Goal: Register for event/course

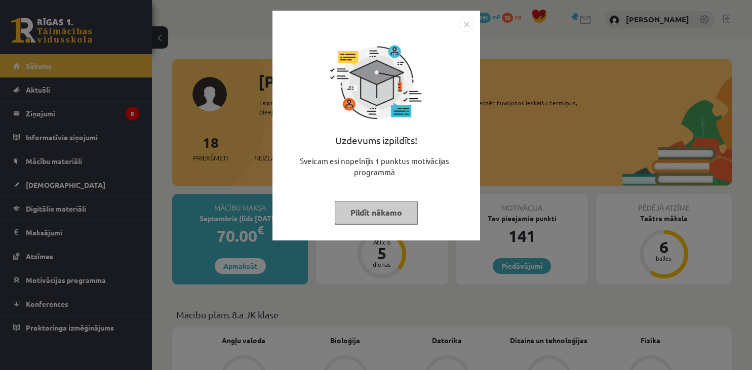
click at [380, 214] on button "Pildīt nākamo" at bounding box center [376, 212] width 83 height 23
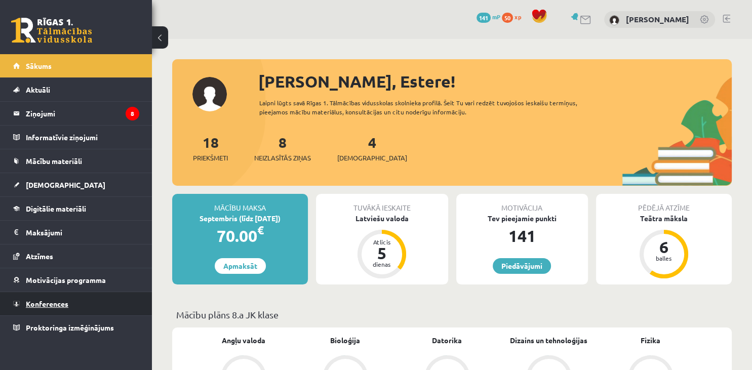
click at [82, 304] on link "Konferences" at bounding box center [76, 303] width 126 height 23
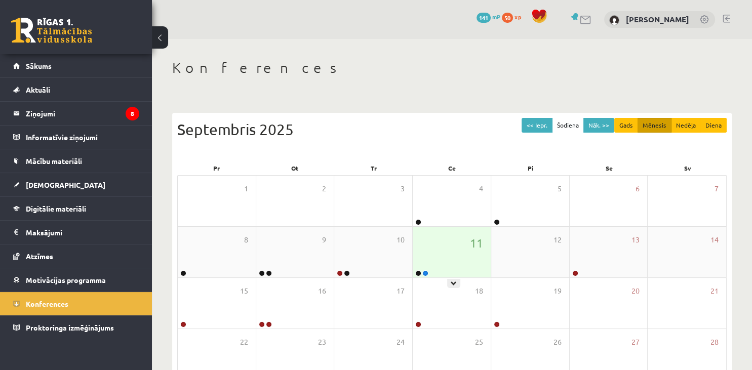
click at [438, 258] on div "11" at bounding box center [452, 252] width 78 height 51
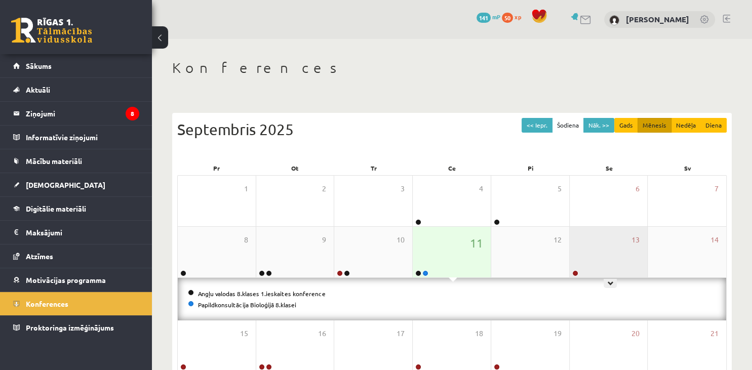
click at [594, 258] on div "13" at bounding box center [609, 252] width 78 height 51
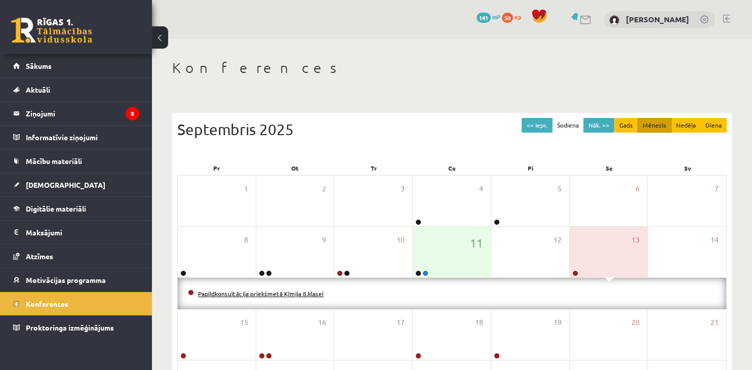
click at [312, 294] on link "Papildkonsultācija priekšmetā Ķīmija 8.klasei" at bounding box center [261, 294] width 126 height 8
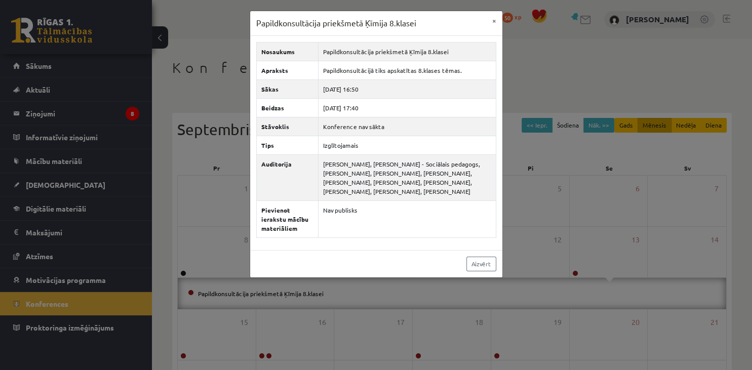
click at [394, 301] on div "Papildkonsultācija priekšmetā Ķīmija 8.klasei × Nosaukums Papildkonsultācija pr…" at bounding box center [376, 185] width 752 height 370
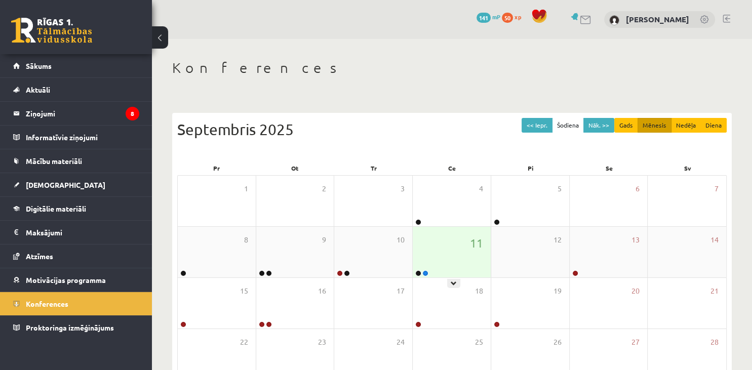
click at [447, 268] on div "11" at bounding box center [452, 252] width 78 height 51
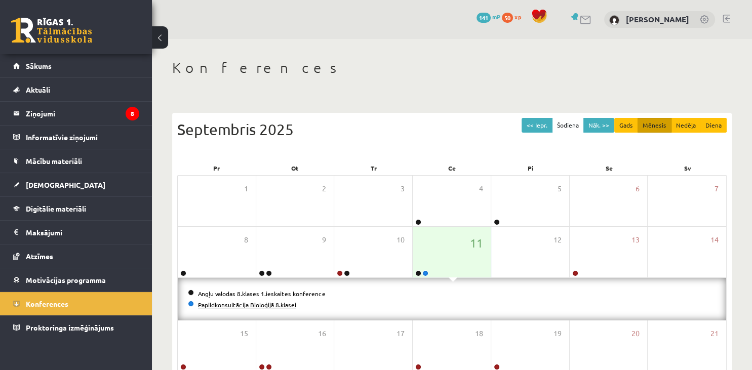
click at [284, 307] on link "Papildkonsultācija Bioloģijā 8.klasei" at bounding box center [247, 305] width 98 height 8
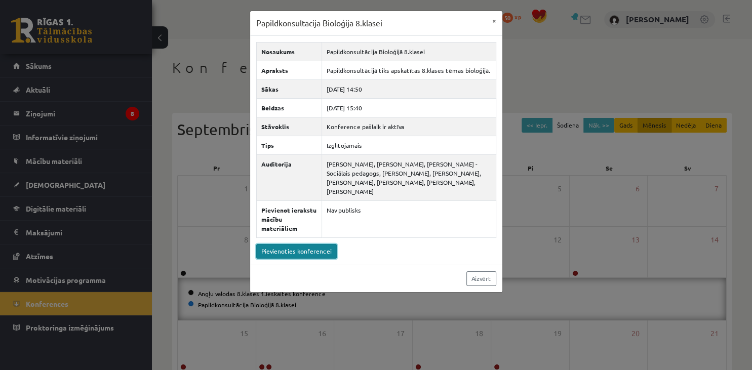
click at [289, 244] on link "Pievienoties konferencei" at bounding box center [296, 251] width 81 height 15
